Goal: Task Accomplishment & Management: Complete application form

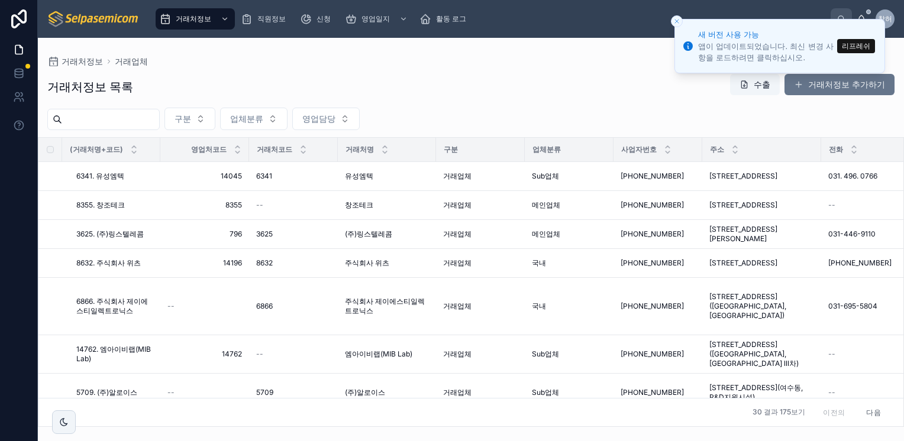
click at [859, 44] on button "리프레쉬" at bounding box center [856, 46] width 38 height 14
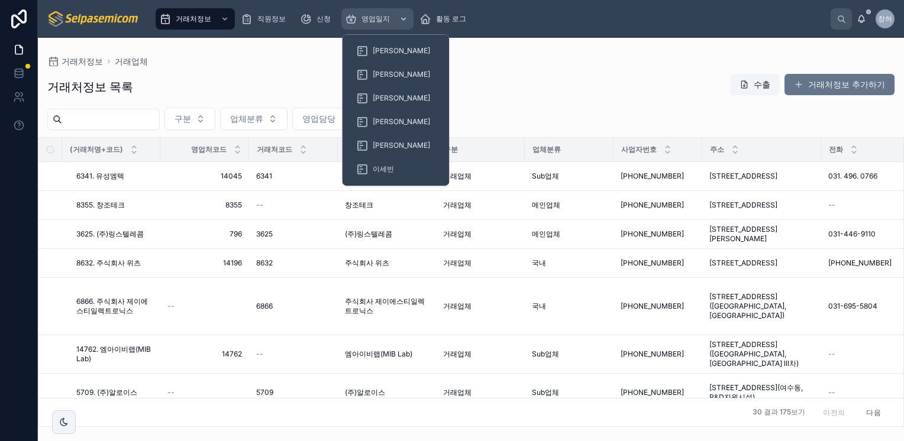
click at [379, 20] on span "영업일지" at bounding box center [376, 18] width 28 height 9
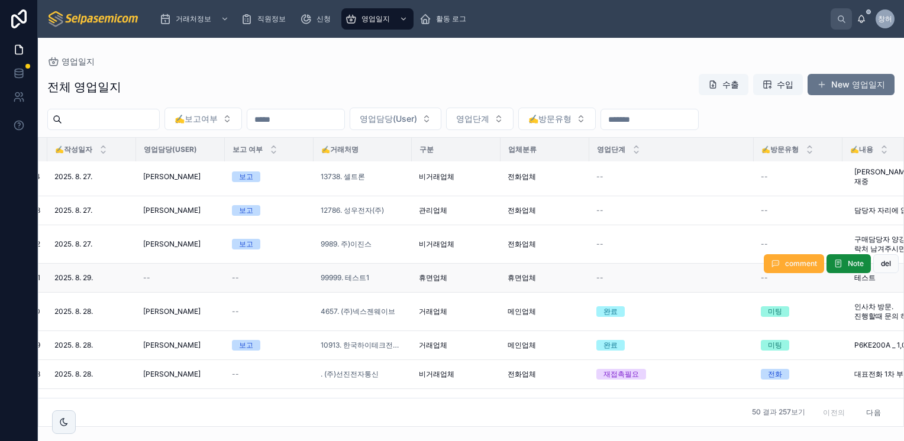
scroll to position [178, 109]
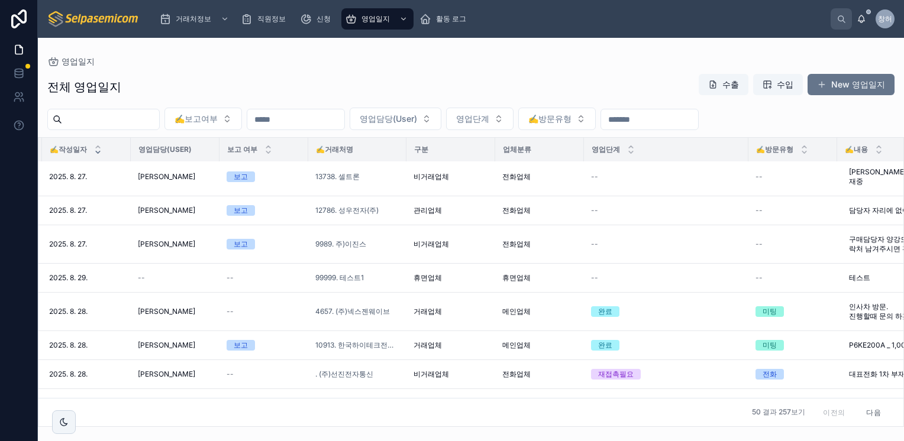
click at [99, 154] on icon at bounding box center [98, 153] width 8 height 8
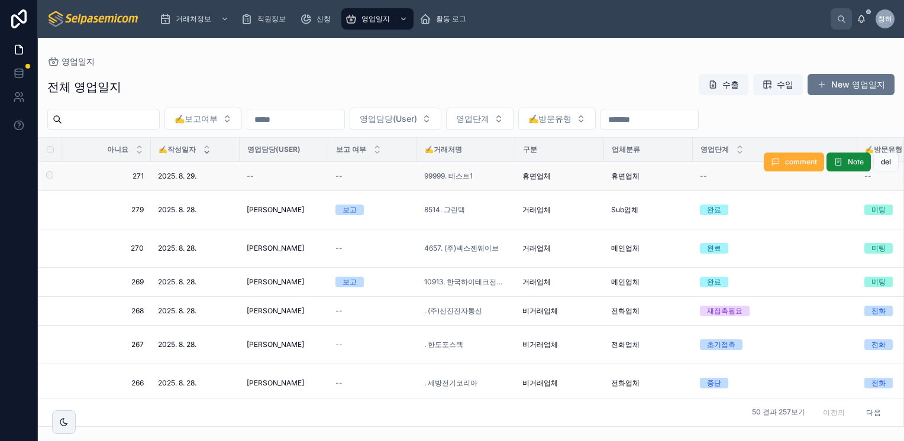
click at [379, 174] on div "--" at bounding box center [373, 176] width 75 height 9
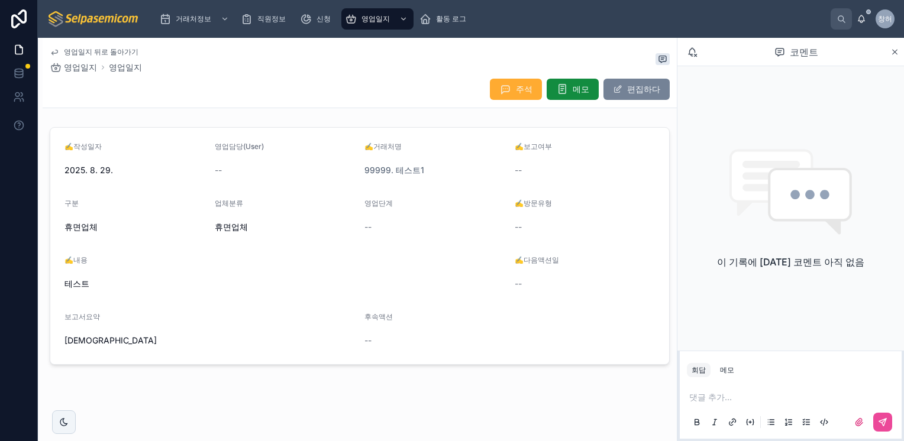
click at [635, 95] on font "편집하다" at bounding box center [643, 89] width 33 height 12
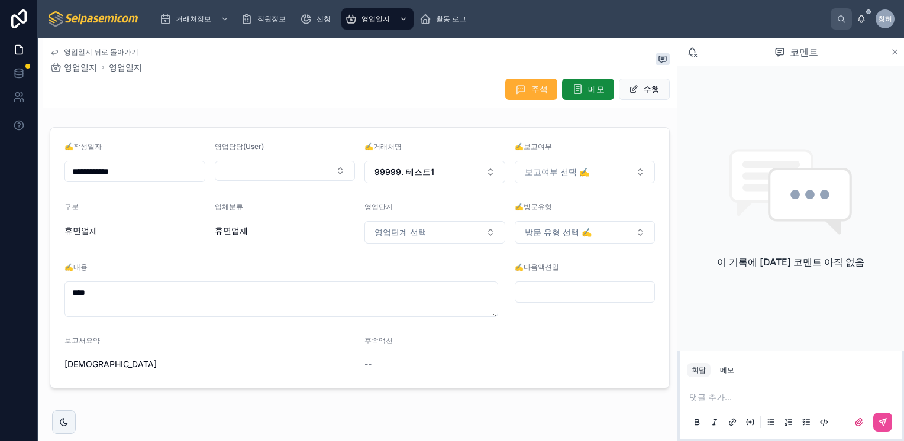
click at [895, 53] on icon at bounding box center [895, 52] width 5 height 5
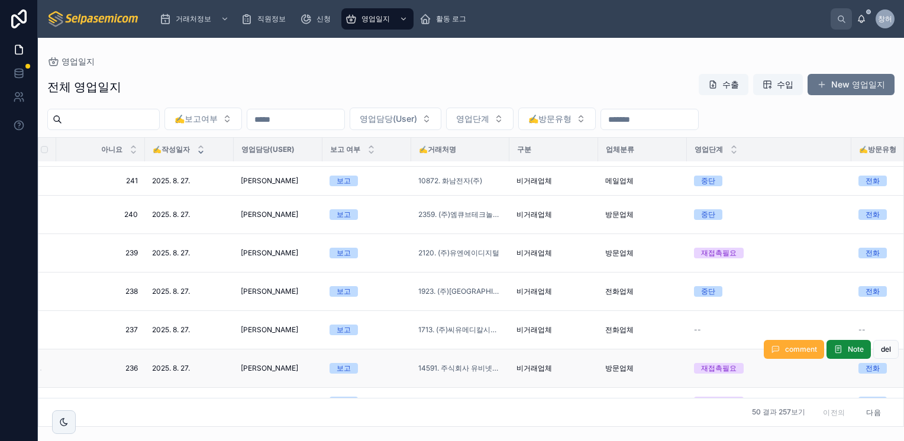
scroll to position [949, 0]
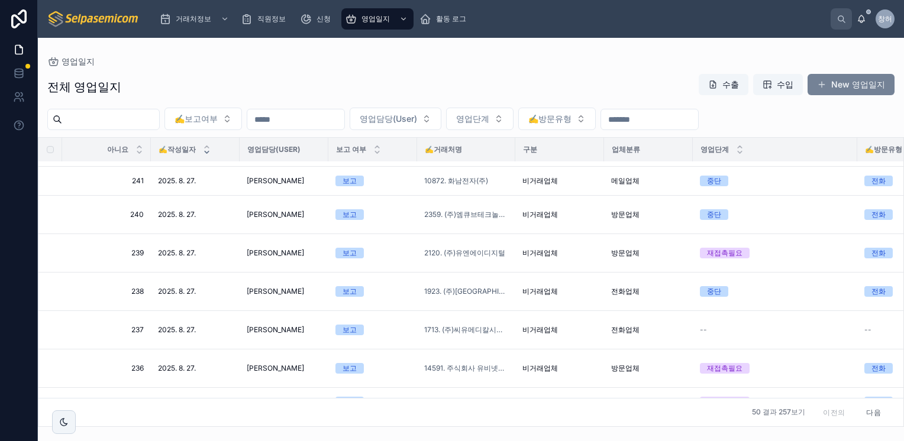
click at [861, 84] on font "New 영업일지" at bounding box center [858, 85] width 54 height 12
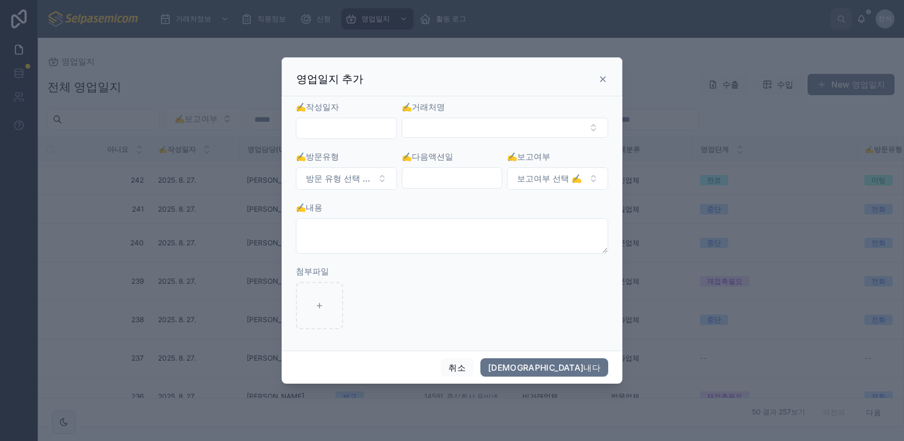
scroll to position [987, 0]
click at [595, 183] on button "보고여부 선택 ✍️" at bounding box center [557, 178] width 101 height 22
click at [602, 81] on icon at bounding box center [602, 79] width 9 height 9
